Goal: Task Accomplishment & Management: Use online tool/utility

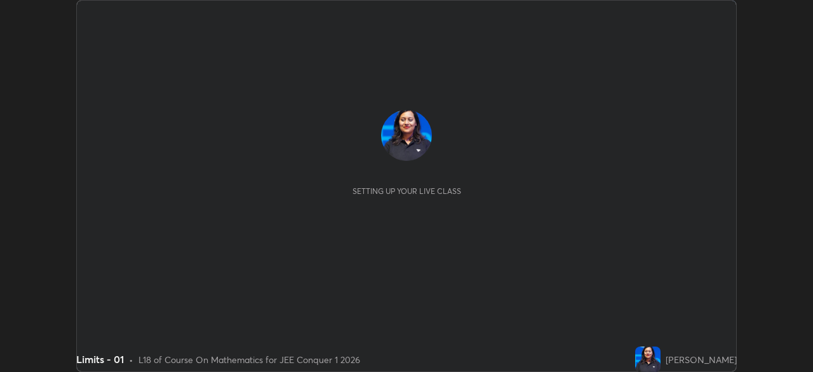
scroll to position [372, 813]
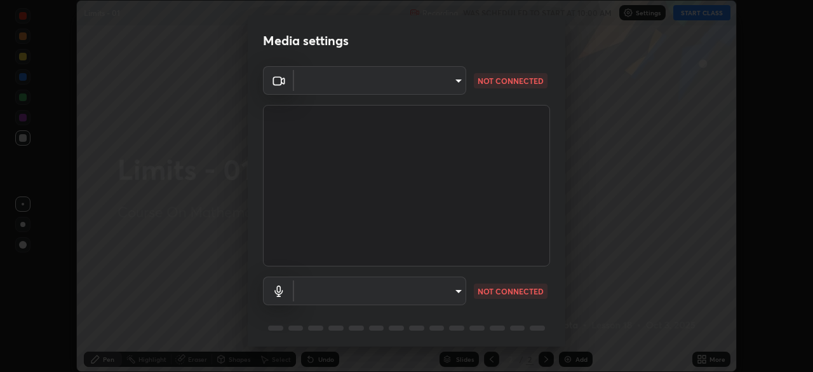
type input "8c17a5d152d90efee16c6d0123f72e1c8e3faabb66c5818a7671abbc9a97bc9a"
type input "default"
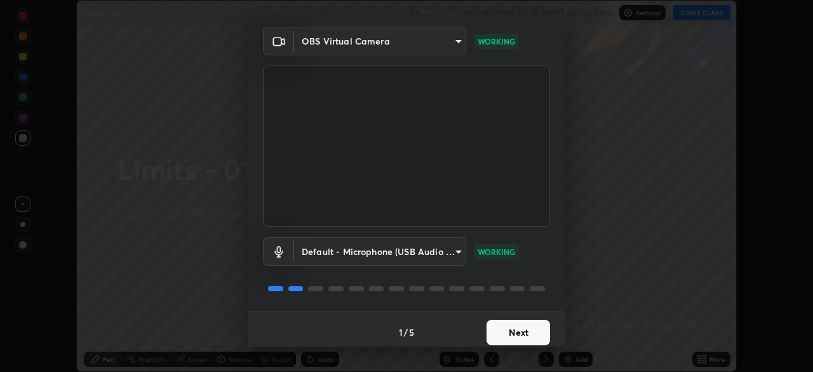
scroll to position [45, 0]
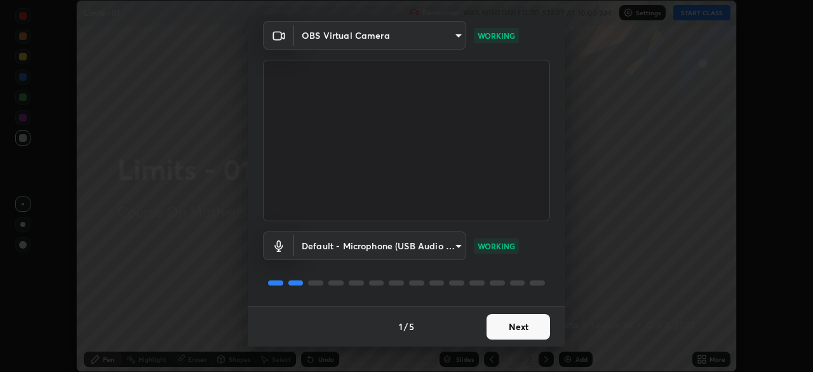
click at [524, 326] on button "Next" at bounding box center [519, 326] width 64 height 25
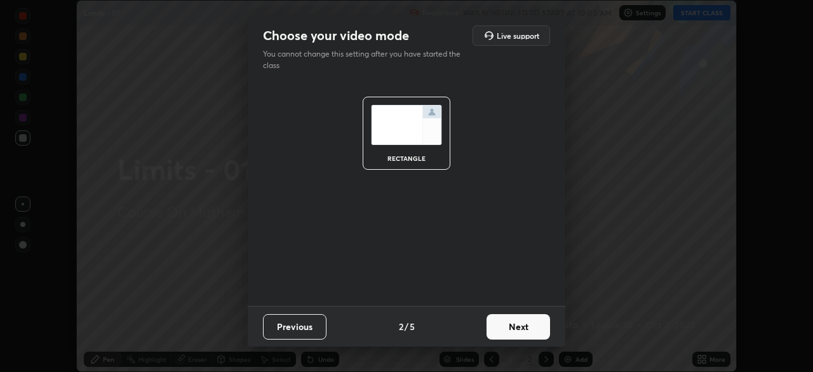
scroll to position [0, 0]
click at [523, 327] on button "Next" at bounding box center [519, 326] width 64 height 25
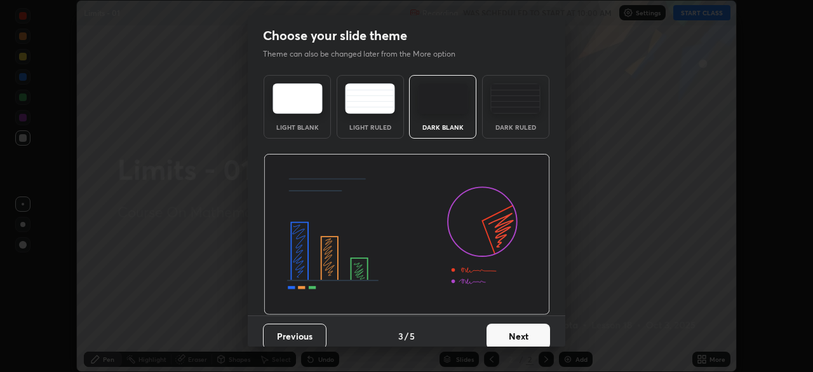
click at [523, 327] on button "Next" at bounding box center [519, 335] width 64 height 25
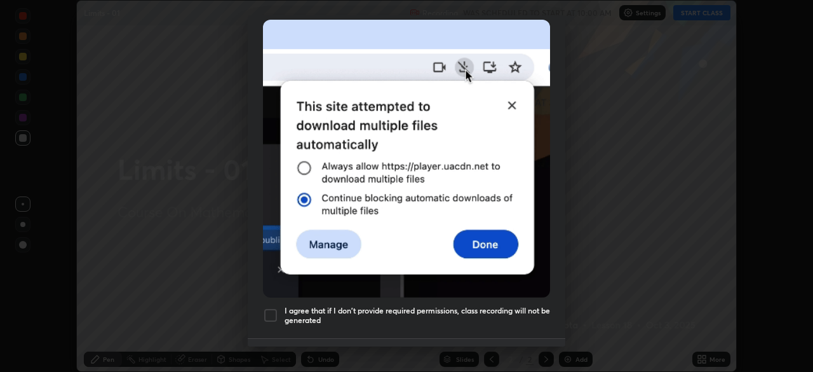
click at [498, 306] on h5 "I agree that if I don't provide required permissions, class recording will not …" at bounding box center [418, 316] width 266 height 20
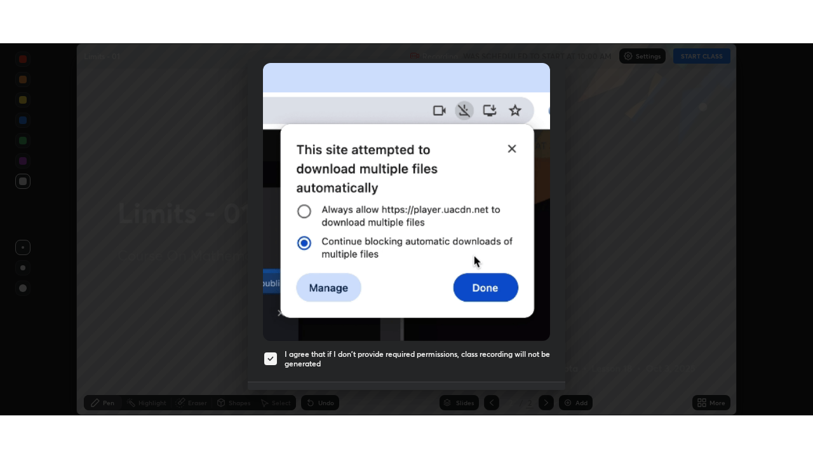
scroll to position [304, 0]
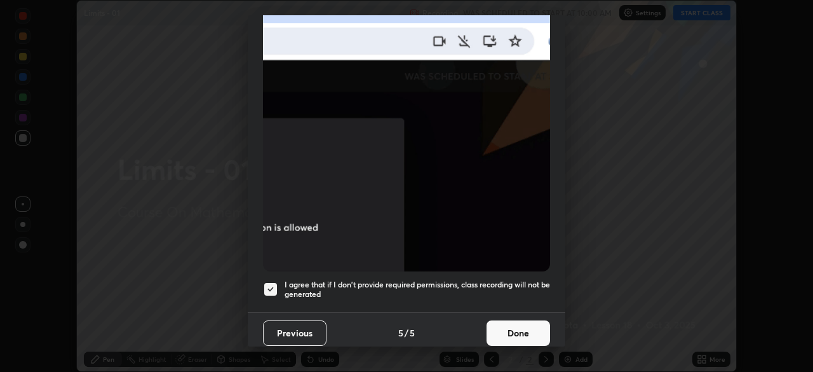
click at [505, 327] on button "Done" at bounding box center [519, 332] width 64 height 25
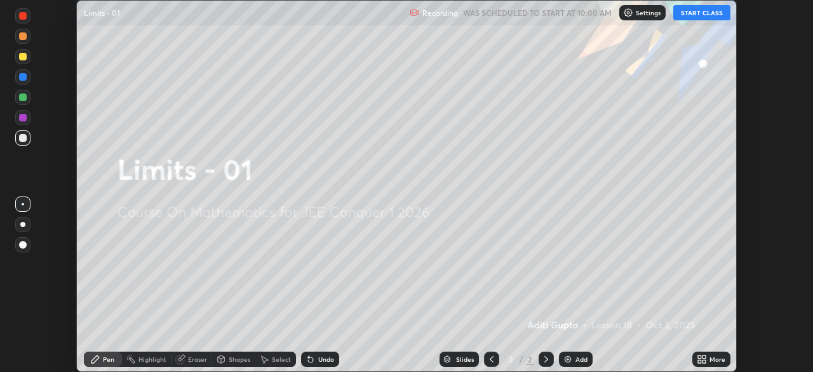
click at [691, 10] on button "START CLASS" at bounding box center [702, 12] width 57 height 15
click at [705, 357] on icon at bounding box center [704, 356] width 3 height 3
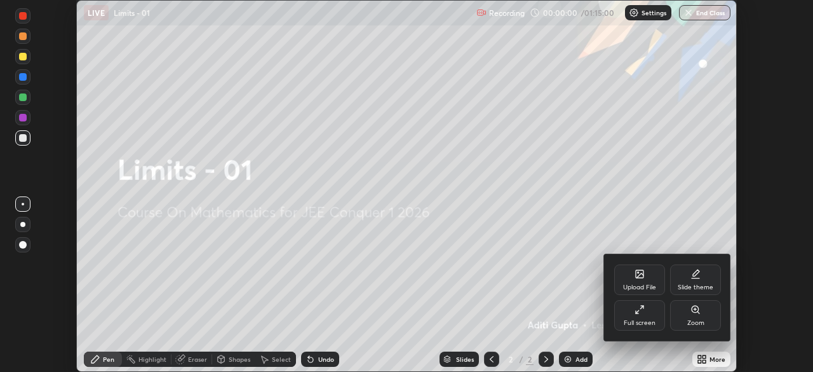
click at [655, 338] on div "Upload File Slide theme Full screen Zoom" at bounding box center [667, 297] width 127 height 86
click at [646, 320] on div "Full screen" at bounding box center [640, 323] width 32 height 6
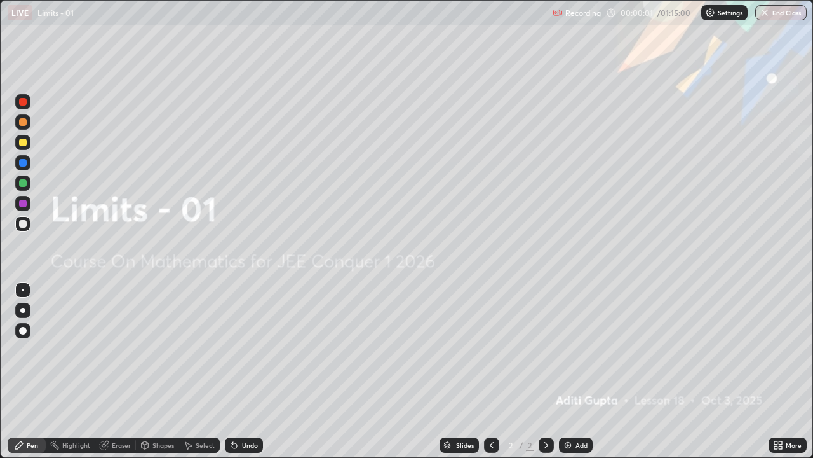
scroll to position [458, 813]
click at [559, 371] on div "Add" at bounding box center [576, 444] width 34 height 15
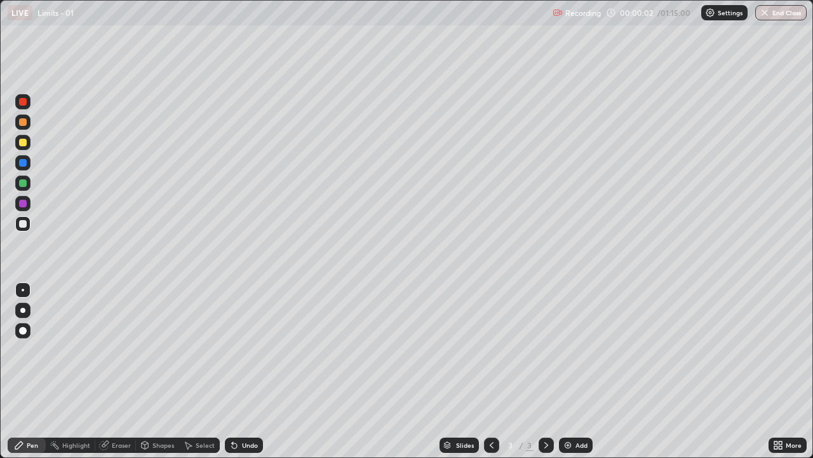
click at [566, 371] on img at bounding box center [568, 445] width 10 height 10
click at [574, 371] on div "Add" at bounding box center [576, 444] width 34 height 15
click at [578, 371] on div "Add" at bounding box center [582, 445] width 12 height 6
click at [576, 371] on div "Add" at bounding box center [582, 445] width 12 height 6
click at [578, 371] on div "Add" at bounding box center [582, 445] width 12 height 6
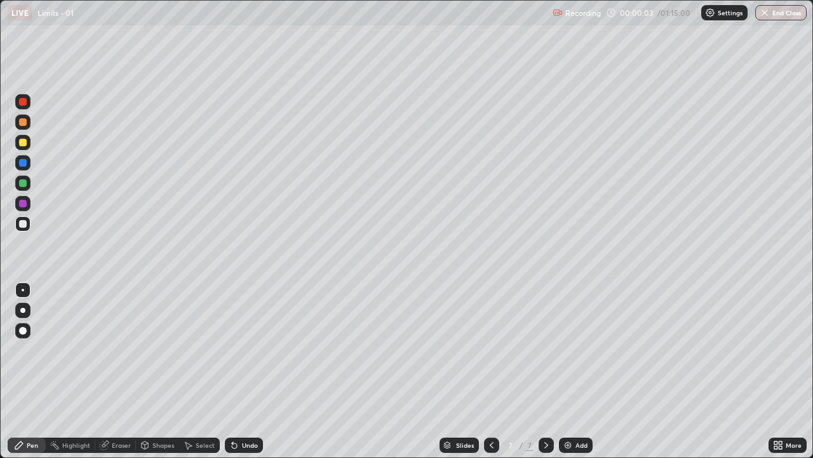
click at [577, 371] on div "Add" at bounding box center [582, 445] width 12 height 6
click at [578, 371] on div "Add" at bounding box center [582, 445] width 12 height 6
click at [577, 371] on div "Add" at bounding box center [576, 444] width 34 height 15
click at [578, 371] on div "Add" at bounding box center [582, 445] width 12 height 6
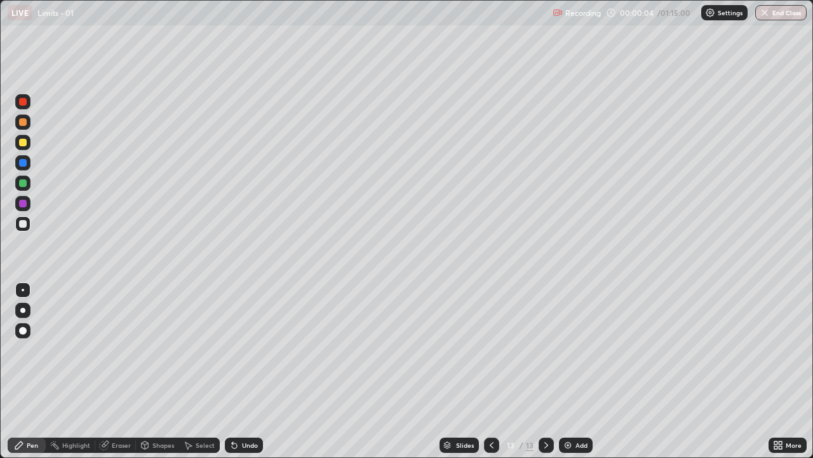
click at [578, 371] on div "Add" at bounding box center [582, 445] width 12 height 6
click at [469, 371] on div "Slides" at bounding box center [465, 445] width 18 height 6
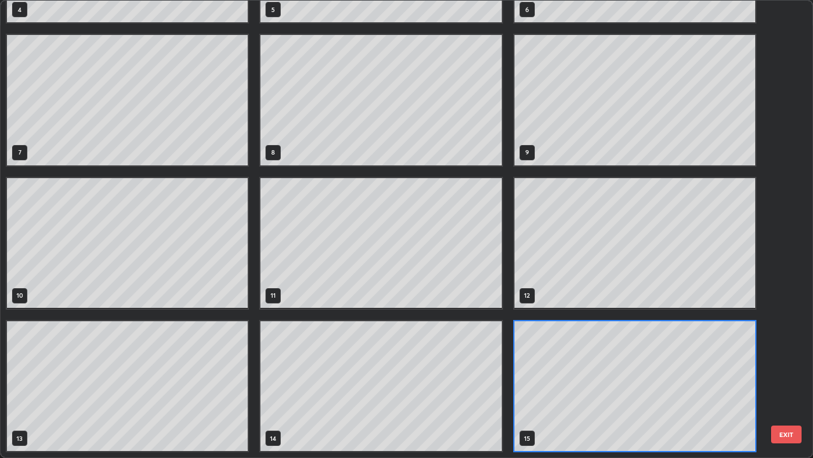
scroll to position [0, 0]
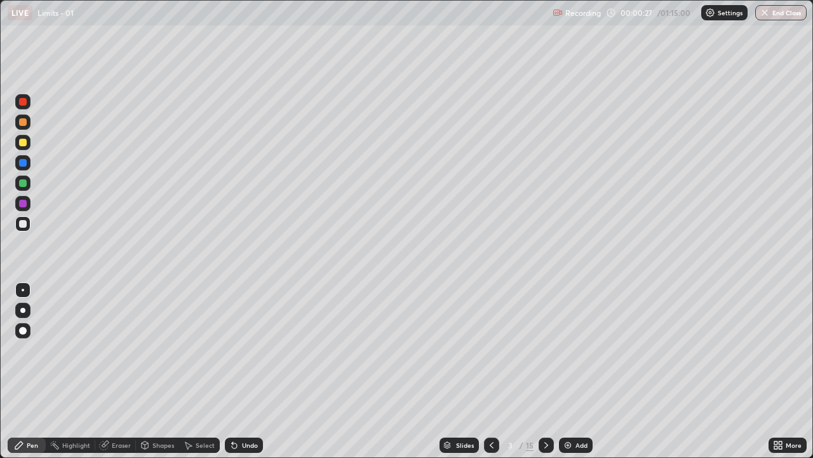
click at [25, 119] on div at bounding box center [23, 122] width 8 height 8
click at [246, 371] on div "Undo" at bounding box center [250, 445] width 16 height 6
click at [252, 371] on div "Undo" at bounding box center [244, 444] width 38 height 15
click at [252, 371] on div "Undo" at bounding box center [250, 445] width 16 height 6
click at [254, 371] on div "Undo" at bounding box center [244, 444] width 38 height 15
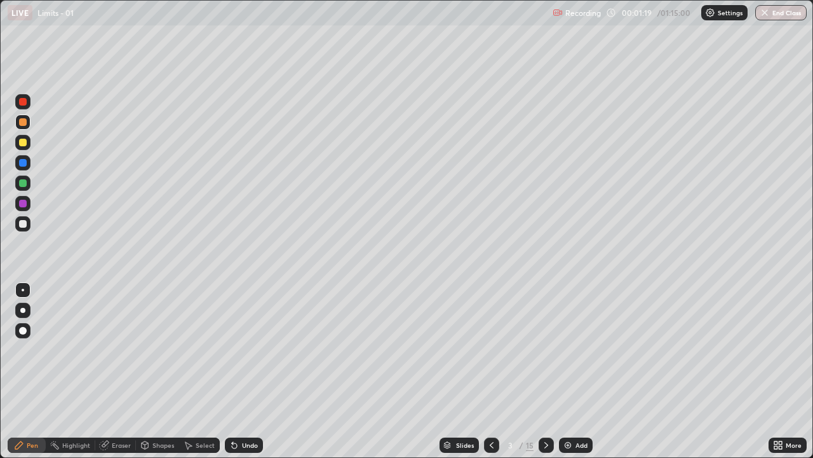
click at [254, 371] on div "Undo" at bounding box center [244, 444] width 38 height 15
click at [256, 371] on div "Undo" at bounding box center [250, 445] width 16 height 6
click at [253, 371] on div "Undo" at bounding box center [244, 444] width 38 height 15
click at [24, 224] on div at bounding box center [23, 224] width 8 height 8
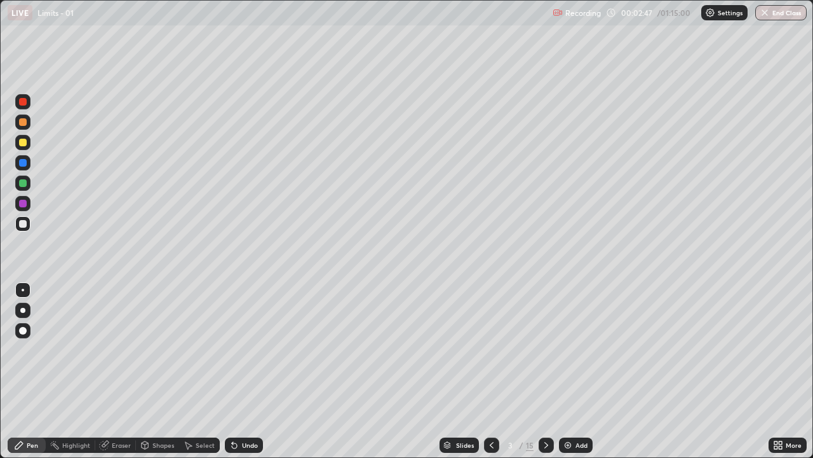
click at [232, 371] on icon at bounding box center [232, 442] width 1 height 1
click at [251, 371] on div "Undo" at bounding box center [250, 445] width 16 height 6
click at [247, 371] on div "Undo" at bounding box center [250, 445] width 16 height 6
click at [25, 203] on div at bounding box center [23, 204] width 8 height 8
click at [22, 224] on div at bounding box center [23, 224] width 8 height 8
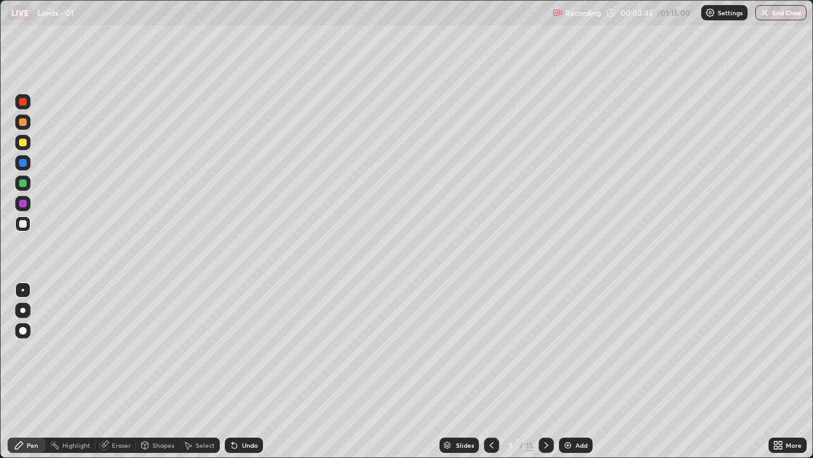
click at [121, 371] on div "Eraser" at bounding box center [121, 445] width 19 height 6
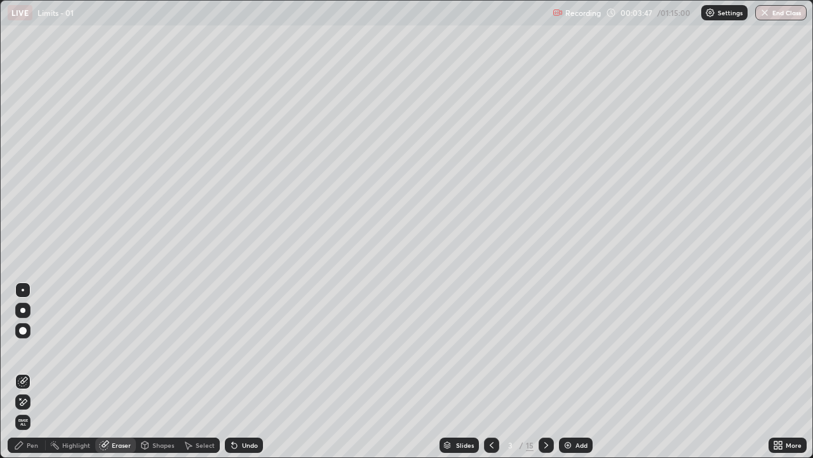
click at [33, 371] on div "Pen" at bounding box center [32, 445] width 11 height 6
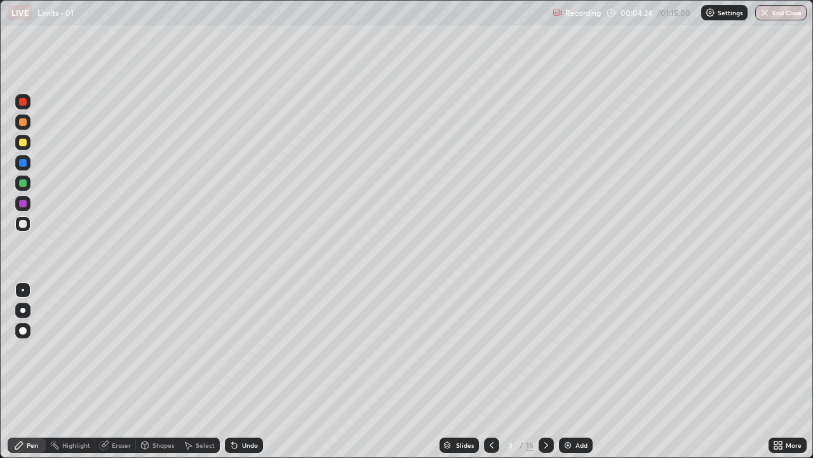
click at [23, 184] on div at bounding box center [23, 183] width 8 height 8
click at [28, 226] on div at bounding box center [22, 223] width 15 height 15
click at [24, 183] on div at bounding box center [23, 183] width 8 height 8
click at [25, 228] on div at bounding box center [22, 223] width 15 height 15
click at [123, 371] on div "Eraser" at bounding box center [121, 445] width 19 height 6
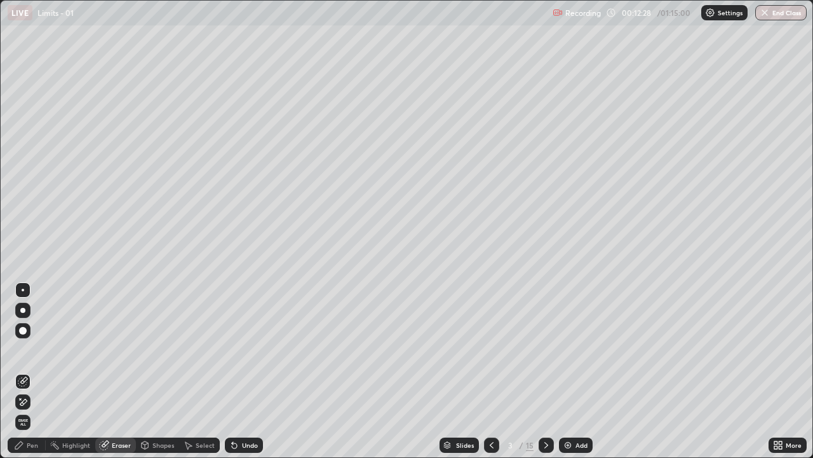
click at [238, 371] on div "Undo" at bounding box center [244, 444] width 38 height 15
click at [26, 371] on div "Pen" at bounding box center [27, 444] width 38 height 15
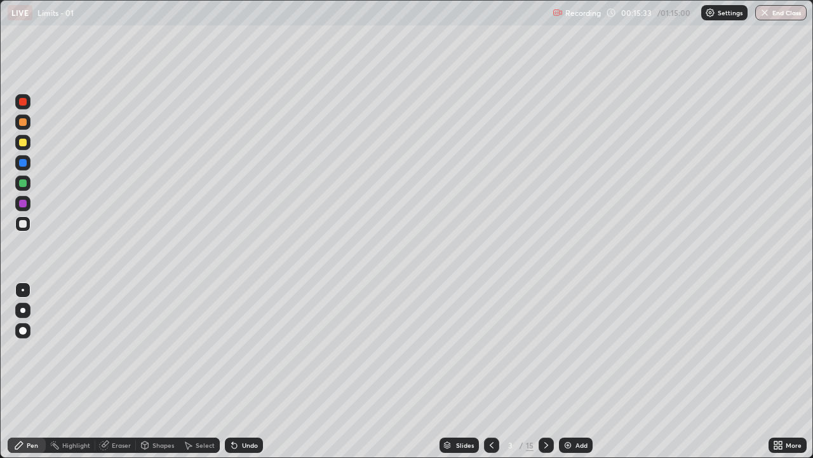
click at [545, 371] on icon at bounding box center [547, 445] width 4 height 6
click at [25, 127] on div at bounding box center [22, 121] width 15 height 15
click at [255, 371] on div "Undo" at bounding box center [250, 445] width 16 height 6
click at [29, 226] on div at bounding box center [22, 223] width 15 height 15
click at [247, 371] on div "Undo" at bounding box center [244, 444] width 38 height 15
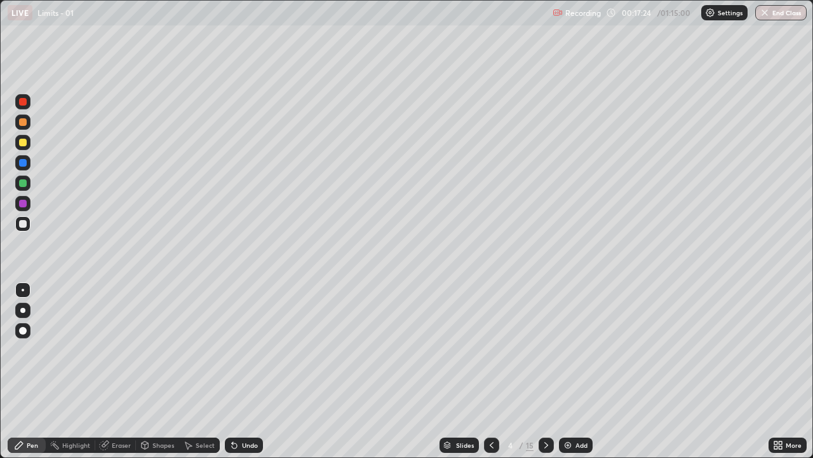
click at [242, 371] on div "Undo" at bounding box center [250, 445] width 16 height 6
click at [243, 371] on div "Undo" at bounding box center [250, 445] width 16 height 6
click at [544, 371] on icon at bounding box center [546, 445] width 10 height 10
click at [24, 144] on div at bounding box center [23, 143] width 8 height 8
click at [243, 371] on div "Undo" at bounding box center [244, 444] width 38 height 15
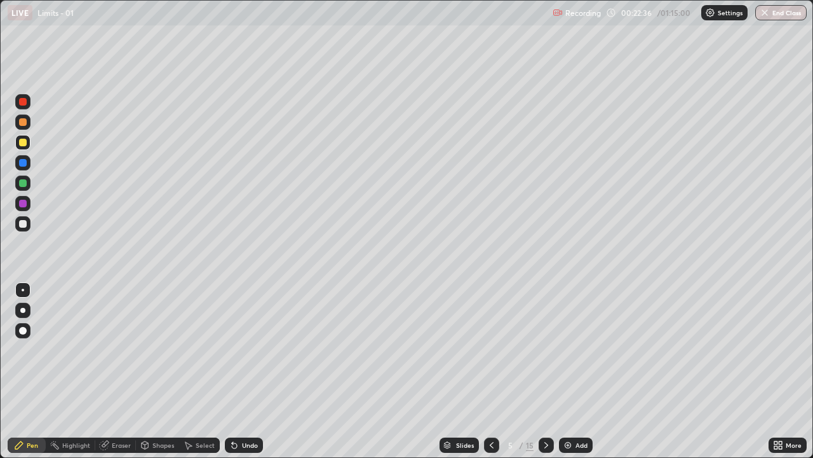
click at [244, 371] on div "Undo" at bounding box center [250, 445] width 16 height 6
click at [247, 371] on div "Undo" at bounding box center [244, 444] width 38 height 15
click at [27, 228] on div at bounding box center [22, 223] width 15 height 15
click at [21, 163] on div at bounding box center [23, 163] width 8 height 8
click at [232, 371] on icon at bounding box center [232, 442] width 1 height 1
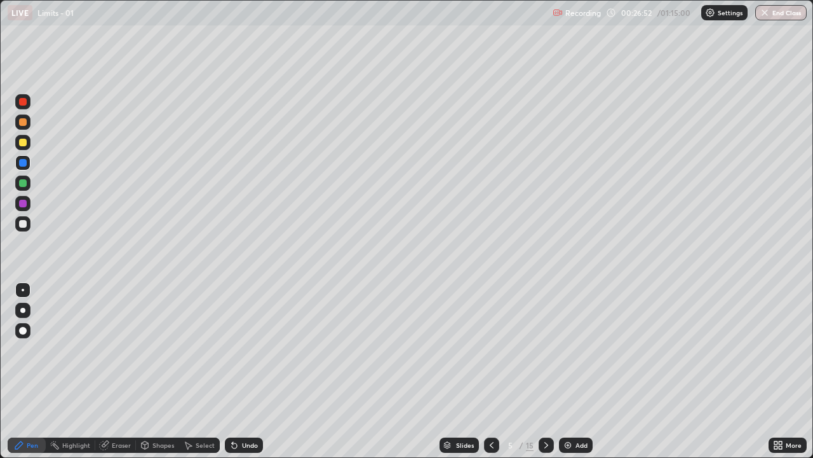
click at [22, 222] on div at bounding box center [23, 224] width 8 height 8
click at [243, 371] on div "Undo" at bounding box center [244, 444] width 38 height 15
click at [546, 371] on icon at bounding box center [546, 445] width 10 height 10
click at [487, 371] on div at bounding box center [491, 444] width 15 height 15
click at [25, 183] on div at bounding box center [23, 183] width 8 height 8
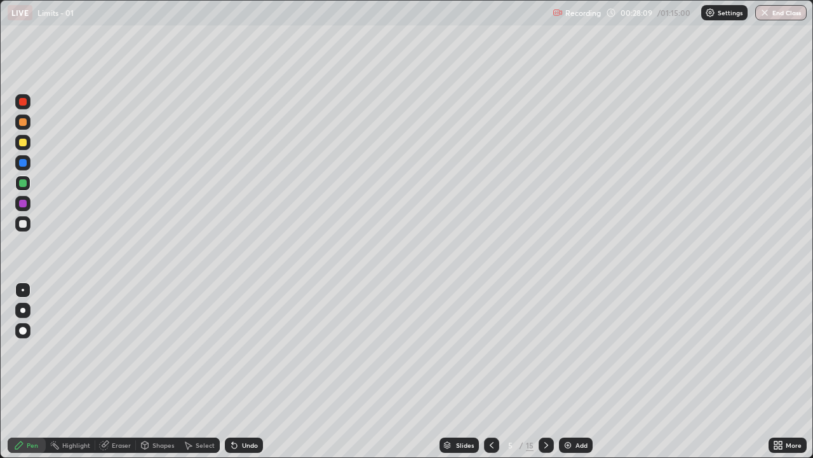
click at [545, 371] on icon at bounding box center [546, 445] width 10 height 10
click at [28, 226] on div at bounding box center [22, 223] width 15 height 15
click at [245, 371] on div "Undo" at bounding box center [250, 445] width 16 height 6
click at [247, 371] on div "Undo" at bounding box center [250, 445] width 16 height 6
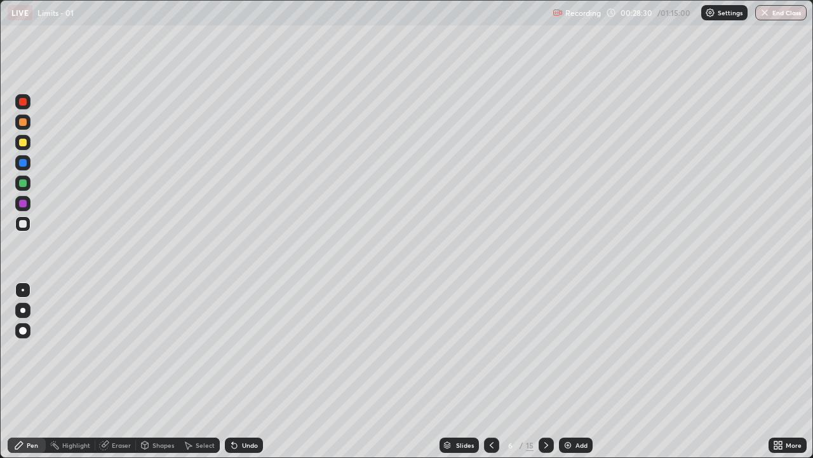
click at [247, 371] on div "Undo" at bounding box center [250, 445] width 16 height 6
click at [245, 371] on div "Undo" at bounding box center [244, 444] width 38 height 15
click at [243, 371] on div "Undo" at bounding box center [244, 444] width 38 height 15
click at [242, 371] on div "Undo" at bounding box center [244, 444] width 38 height 15
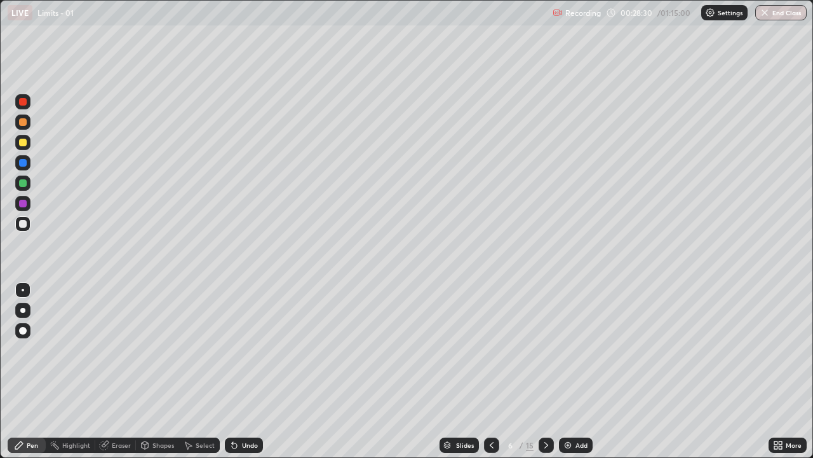
click at [241, 371] on div "Undo" at bounding box center [244, 444] width 38 height 15
click at [239, 371] on div "Undo" at bounding box center [244, 444] width 38 height 15
click at [237, 371] on icon at bounding box center [234, 445] width 10 height 10
click at [237, 371] on div "Undo" at bounding box center [244, 444] width 38 height 15
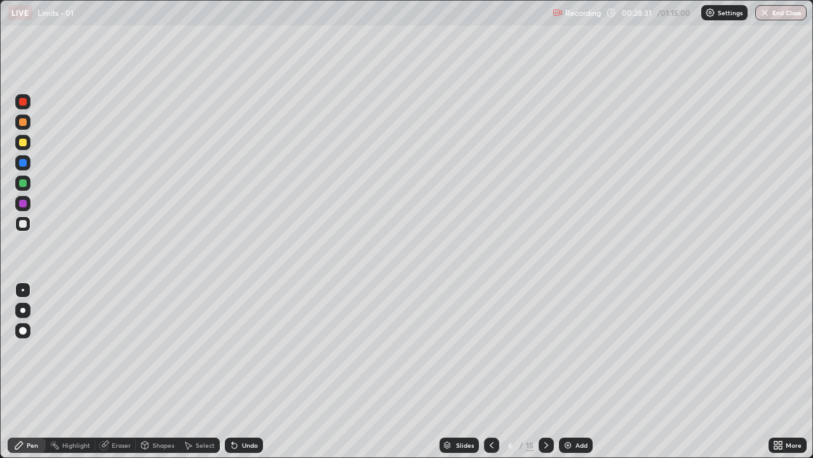
click at [236, 371] on div "Undo" at bounding box center [244, 444] width 38 height 15
click at [242, 371] on div "Undo" at bounding box center [250, 445] width 16 height 6
click at [491, 371] on div at bounding box center [491, 444] width 15 height 15
click at [545, 371] on div at bounding box center [546, 444] width 15 height 15
click at [236, 371] on icon at bounding box center [234, 445] width 10 height 10
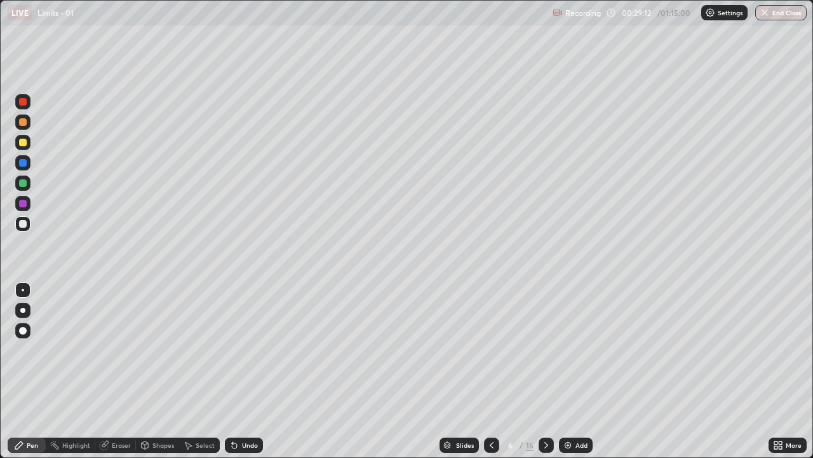
click at [236, 371] on icon at bounding box center [234, 445] width 10 height 10
click at [233, 371] on icon at bounding box center [234, 445] width 5 height 5
click at [233, 371] on div "Undo" at bounding box center [244, 444] width 38 height 15
click at [255, 371] on div "Undo" at bounding box center [250, 445] width 16 height 6
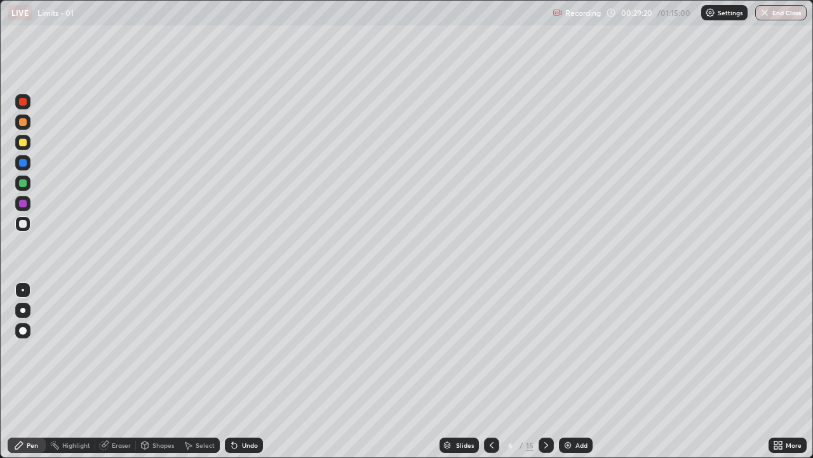
click at [255, 371] on div "Undo" at bounding box center [250, 445] width 16 height 6
click at [254, 371] on div "Undo" at bounding box center [250, 445] width 16 height 6
click at [252, 371] on div "Undo" at bounding box center [250, 445] width 16 height 6
click at [250, 371] on div "Undo" at bounding box center [250, 445] width 16 height 6
click at [489, 371] on icon at bounding box center [492, 445] width 10 height 10
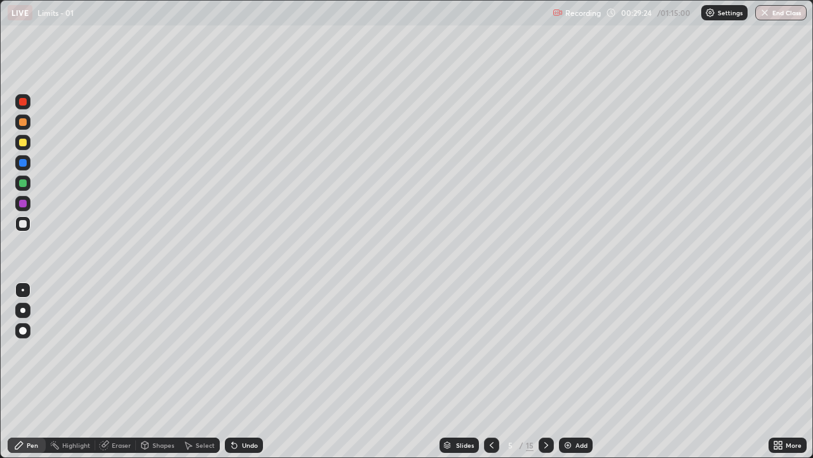
click at [548, 371] on div at bounding box center [546, 444] width 15 height 15
click at [492, 371] on icon at bounding box center [492, 445] width 10 height 10
click at [545, 371] on icon at bounding box center [546, 445] width 10 height 10
click at [489, 371] on icon at bounding box center [492, 445] width 10 height 10
click at [546, 371] on icon at bounding box center [546, 445] width 10 height 10
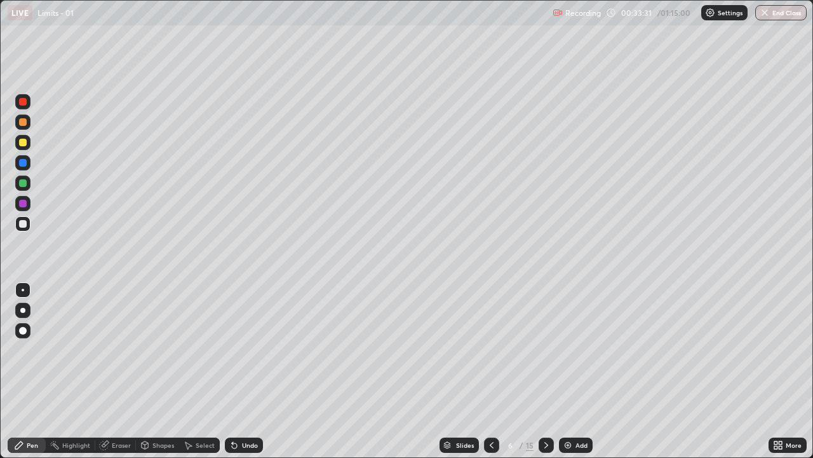
click at [490, 371] on icon at bounding box center [492, 445] width 10 height 10
click at [544, 371] on icon at bounding box center [546, 445] width 10 height 10
click at [491, 371] on icon at bounding box center [492, 445] width 10 height 10
click at [24, 145] on div at bounding box center [23, 143] width 8 height 8
click at [529, 371] on div "15" at bounding box center [530, 444] width 8 height 11
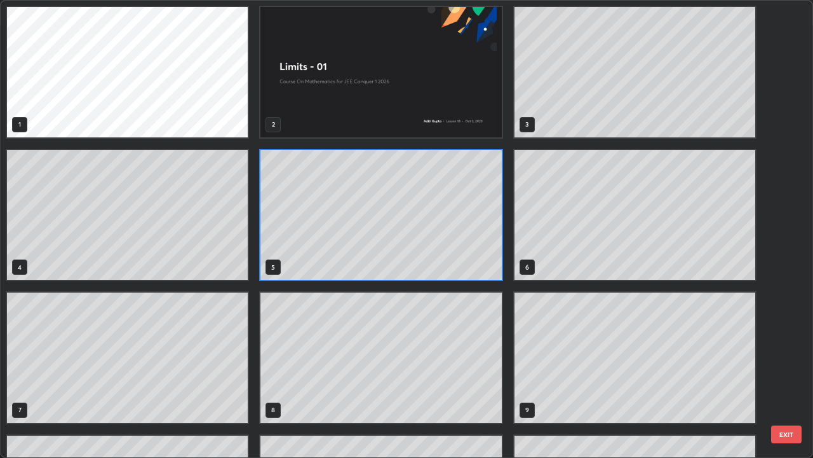
scroll to position [452, 806]
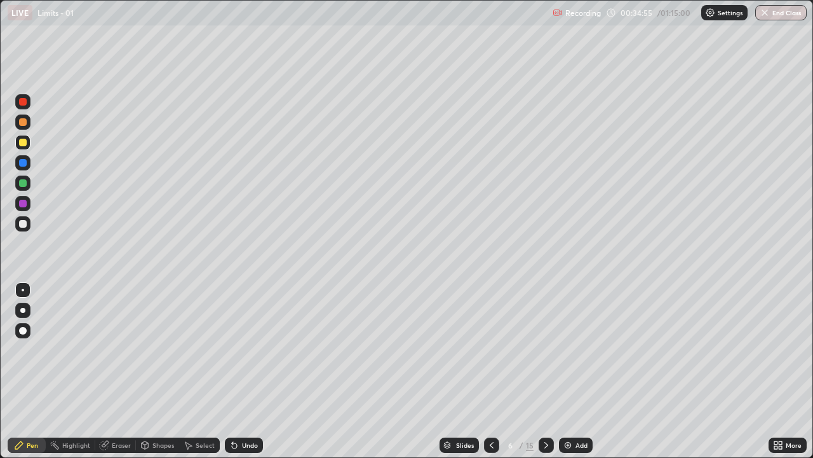
click at [490, 371] on icon at bounding box center [492, 445] width 4 height 6
click at [546, 371] on icon at bounding box center [546, 445] width 10 height 10
click at [545, 371] on icon at bounding box center [546, 445] width 10 height 10
click at [236, 371] on icon at bounding box center [234, 445] width 10 height 10
click at [242, 371] on div "Undo" at bounding box center [244, 444] width 38 height 15
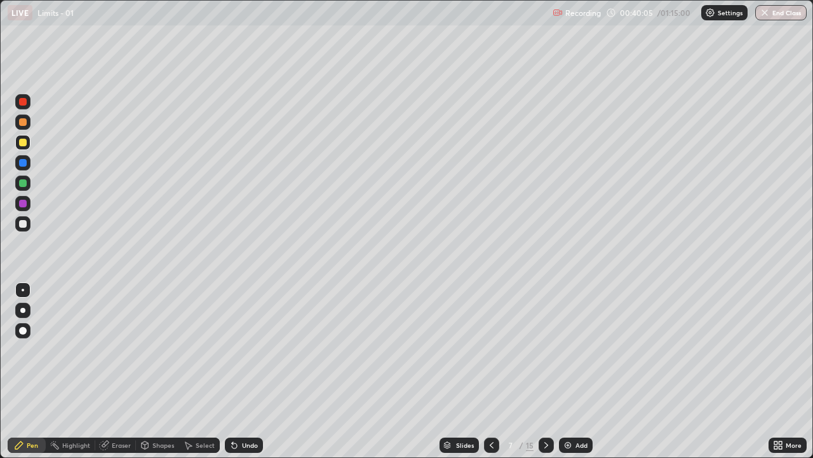
click at [24, 224] on div at bounding box center [23, 224] width 8 height 8
click at [768, 19] on button "End Class" at bounding box center [781, 12] width 51 height 15
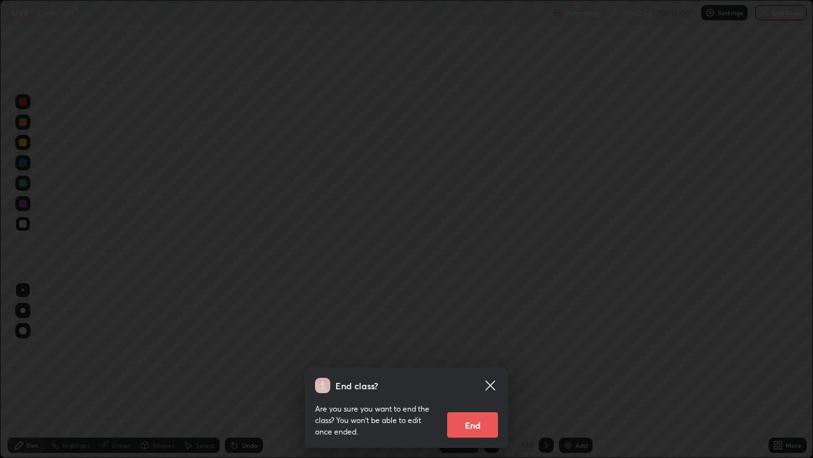
click at [474, 371] on button "End" at bounding box center [472, 424] width 51 height 25
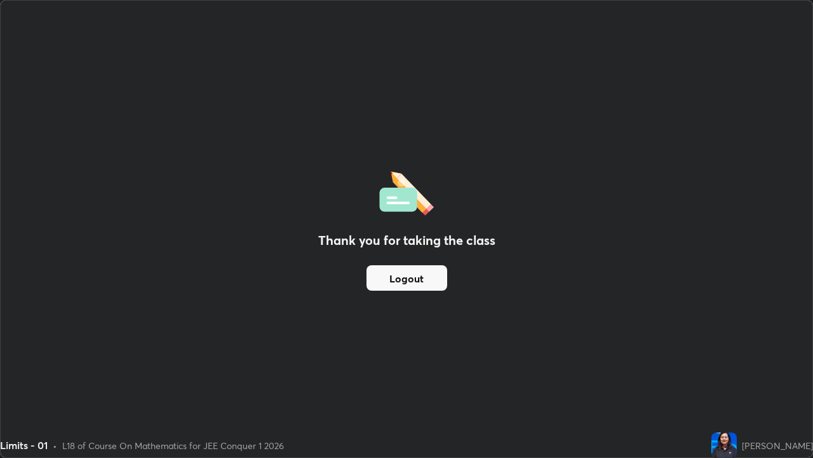
click at [473, 371] on div "Thank you for taking the class Logout" at bounding box center [407, 229] width 812 height 456
click at [792, 371] on div "[PERSON_NAME]" at bounding box center [777, 444] width 71 height 13
click at [416, 278] on button "Logout" at bounding box center [407, 277] width 81 height 25
click at [402, 284] on button "Logout" at bounding box center [407, 277] width 81 height 25
click at [392, 282] on button "Logout" at bounding box center [407, 277] width 81 height 25
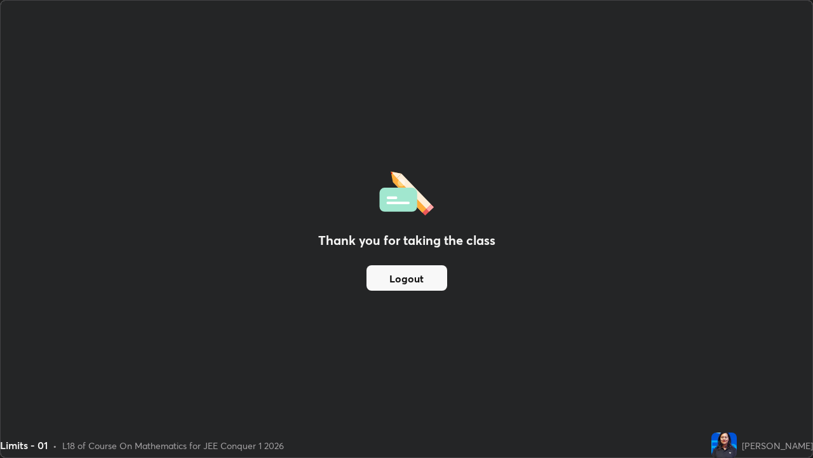
click at [409, 276] on button "Logout" at bounding box center [407, 277] width 81 height 25
click at [409, 281] on button "Logout" at bounding box center [407, 277] width 81 height 25
click at [786, 371] on div "[PERSON_NAME]" at bounding box center [777, 444] width 71 height 13
click at [417, 278] on button "Logout" at bounding box center [407, 277] width 81 height 25
click at [411, 279] on button "Logout" at bounding box center [407, 277] width 81 height 25
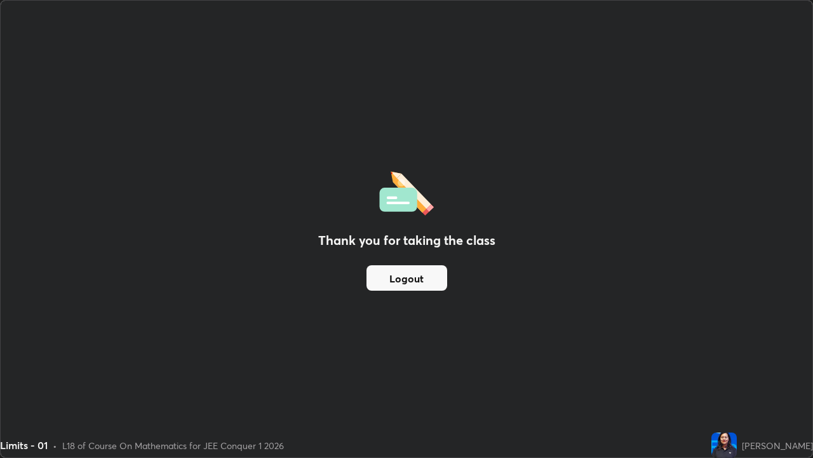
click at [412, 281] on button "Logout" at bounding box center [407, 277] width 81 height 25
